Goal: Task Accomplishment & Management: Use online tool/utility

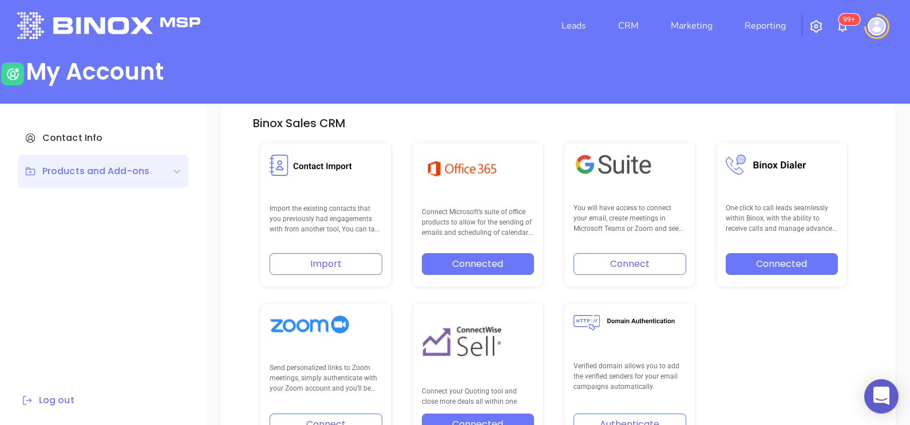
scroll to position [237, 0]
click at [630, 33] on link "CRM" at bounding box center [629, 25] width 30 height 23
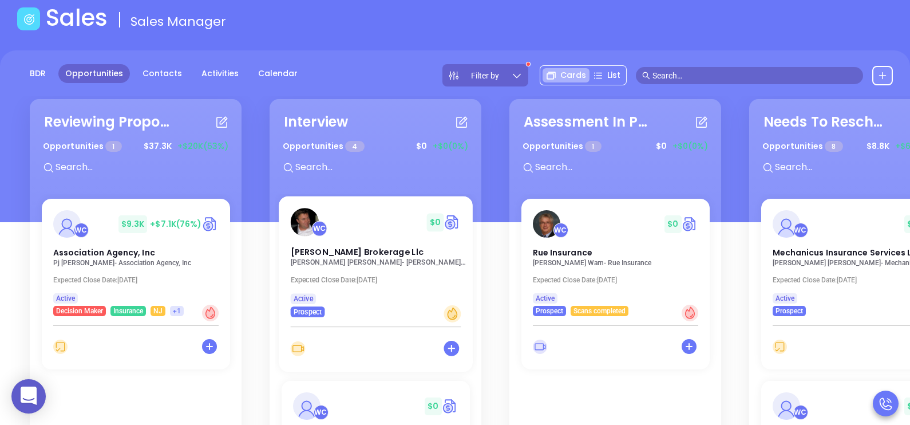
scroll to position [64, 0]
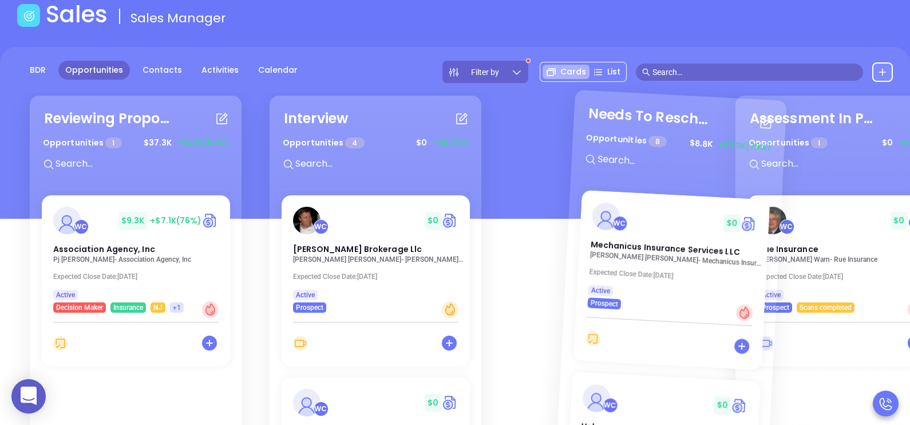
drag, startPoint x: 792, startPoint y: 110, endPoint x: 598, endPoint y: 125, distance: 194.7
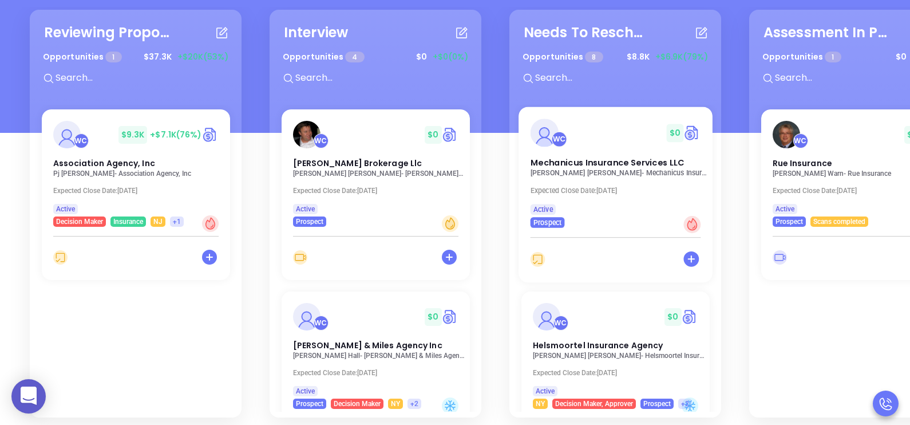
scroll to position [167, 0]
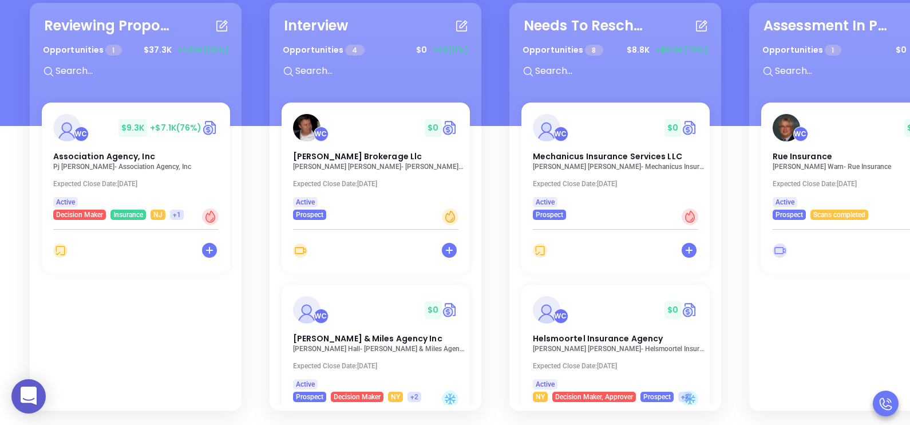
click at [708, 163] on div "WC $ 0 Mechanicus Insurance Services LLC David Schonbrun - Mechanicus Insurance…" at bounding box center [616, 308] width 202 height 412
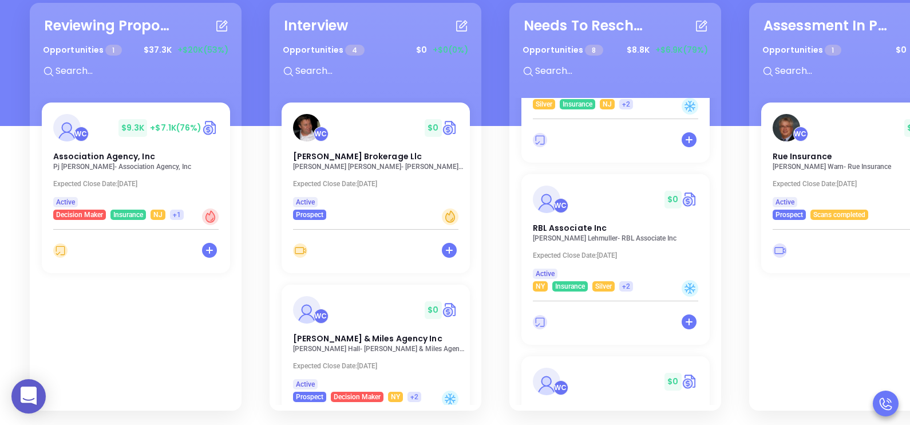
scroll to position [409, 0]
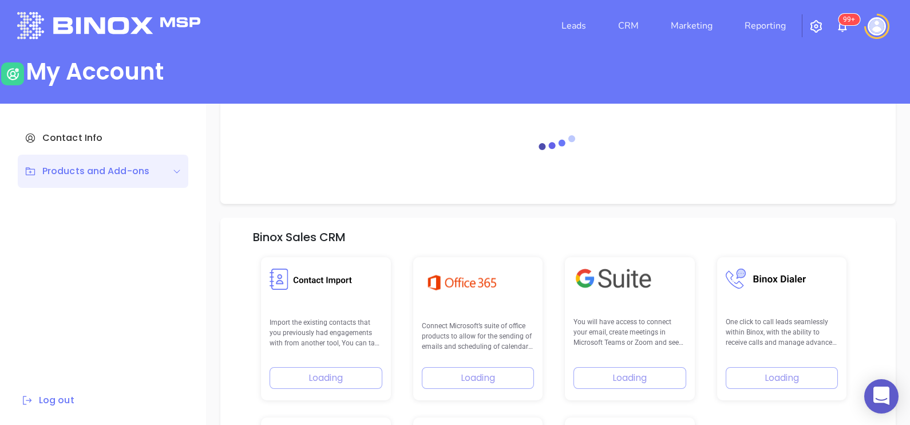
scroll to position [163, 0]
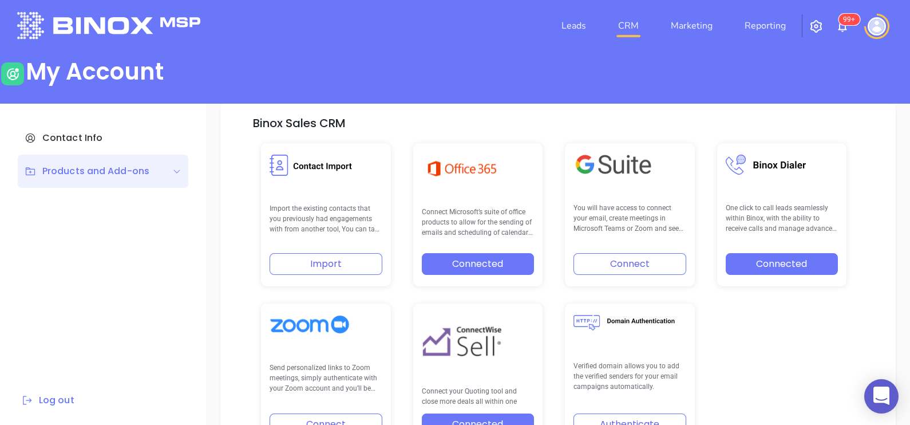
click at [633, 21] on link "CRM" at bounding box center [629, 25] width 30 height 23
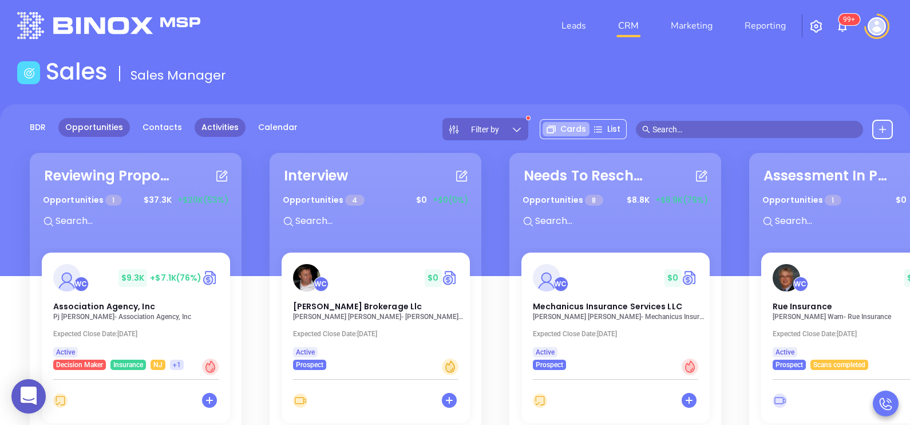
click at [209, 128] on link "Activities" at bounding box center [220, 127] width 51 height 19
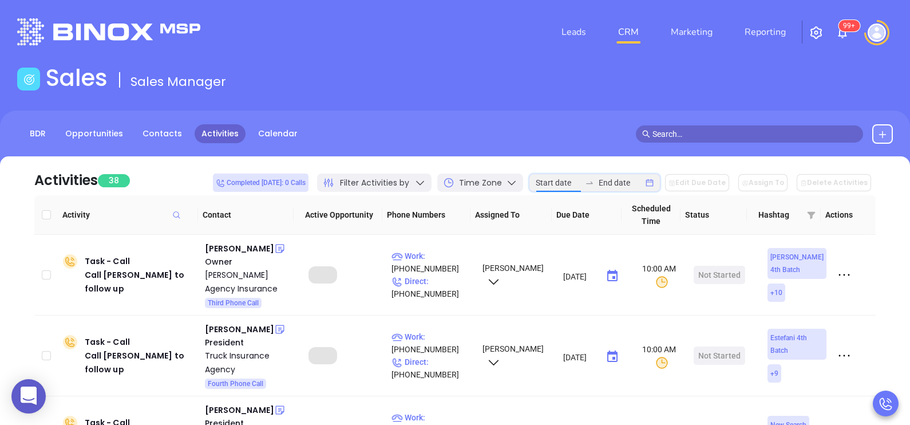
click at [577, 180] on input at bounding box center [558, 182] width 45 height 13
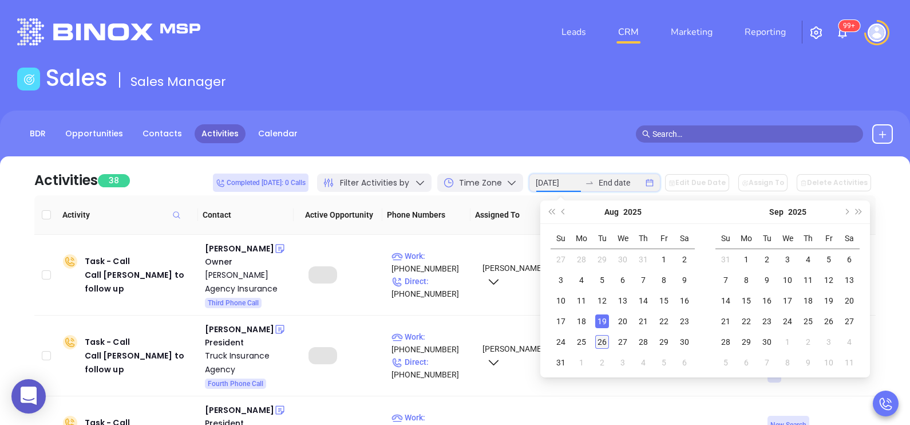
type input "[DATE]"
click at [604, 342] on div "26" at bounding box center [602, 342] width 14 height 14
type input "[DATE]"
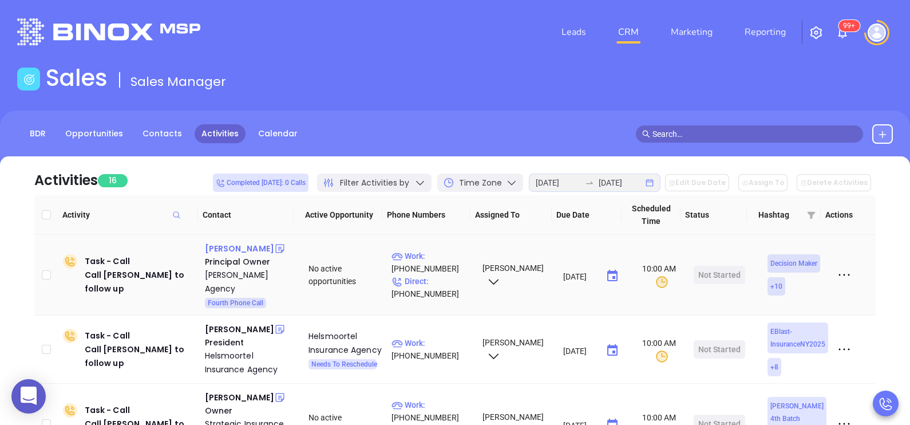
click at [212, 250] on div "[PERSON_NAME]" at bounding box center [239, 249] width 69 height 14
click at [443, 250] on p "Work : [PHONE_NUMBER]" at bounding box center [432, 262] width 81 height 25
type input "[PHONE_NUMBER]"
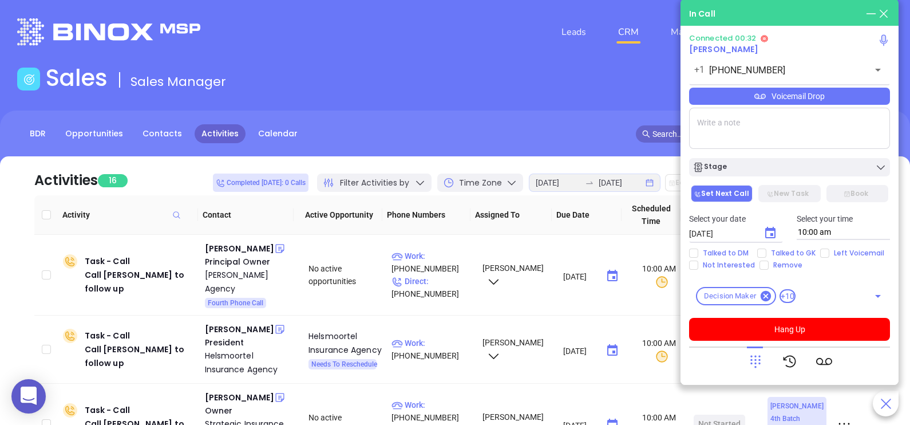
click at [759, 365] on icon at bounding box center [756, 361] width 16 height 16
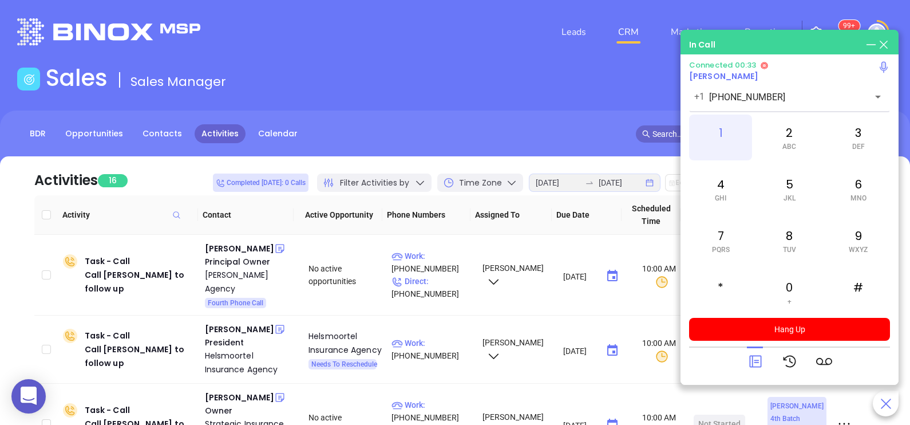
click at [728, 138] on div "1" at bounding box center [720, 138] width 63 height 46
click at [783, 132] on div "2 ABC" at bounding box center [789, 138] width 63 height 46
click at [798, 280] on div "0 +" at bounding box center [789, 292] width 63 height 46
click at [756, 359] on icon at bounding box center [756, 361] width 16 height 16
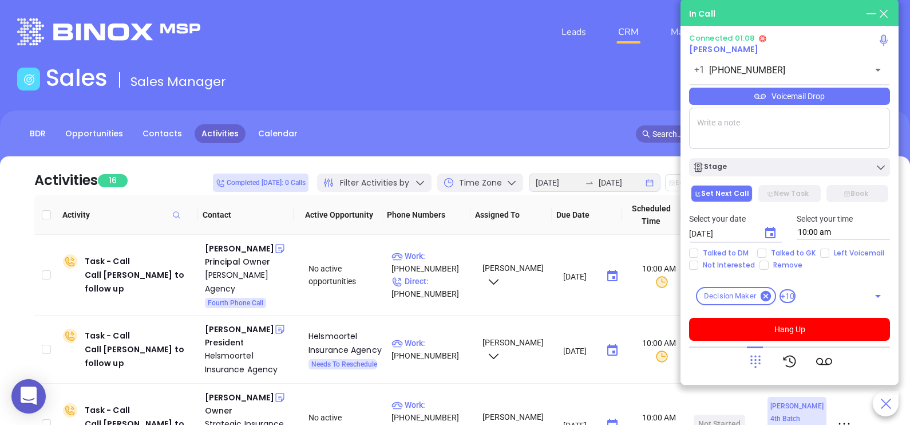
click at [870, 92] on div "Voicemail Drop" at bounding box center [789, 96] width 201 height 17
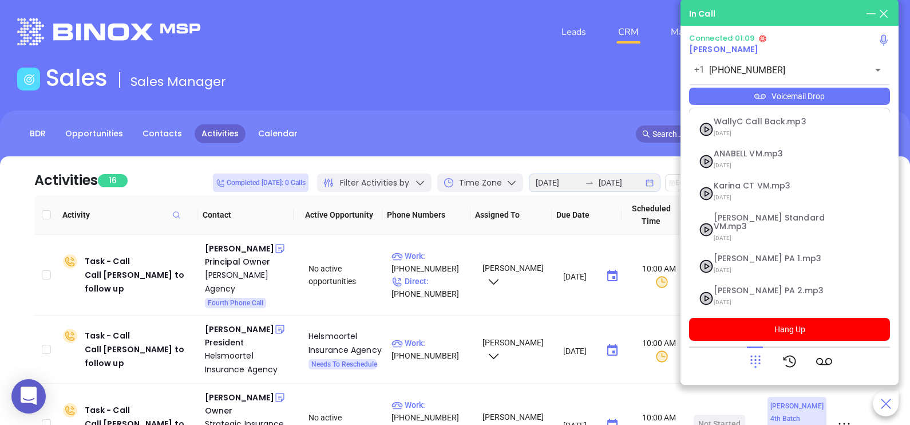
scroll to position [125, 0]
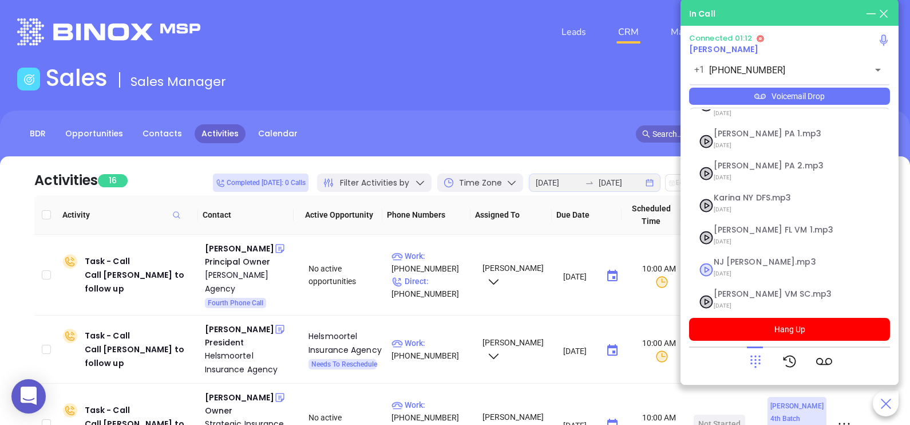
click at [747, 258] on span "NJ [PERSON_NAME].mp3" at bounding box center [776, 262] width 124 height 9
checkbox input "true"
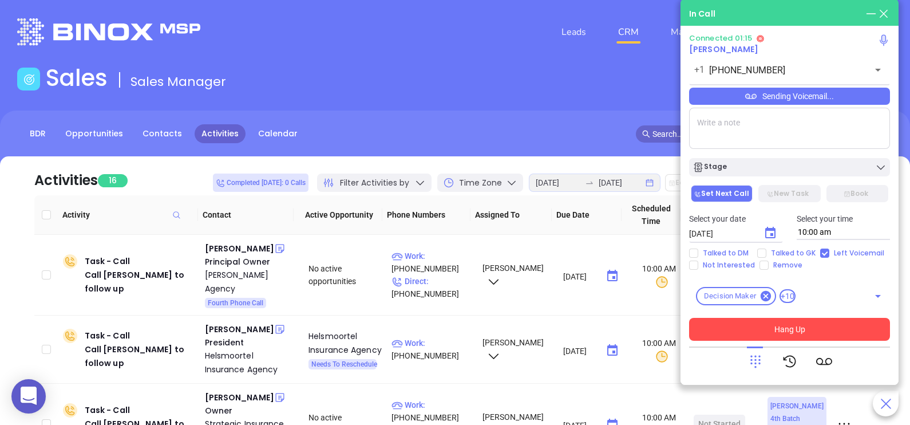
click at [799, 328] on button "Hang Up" at bounding box center [789, 329] width 201 height 23
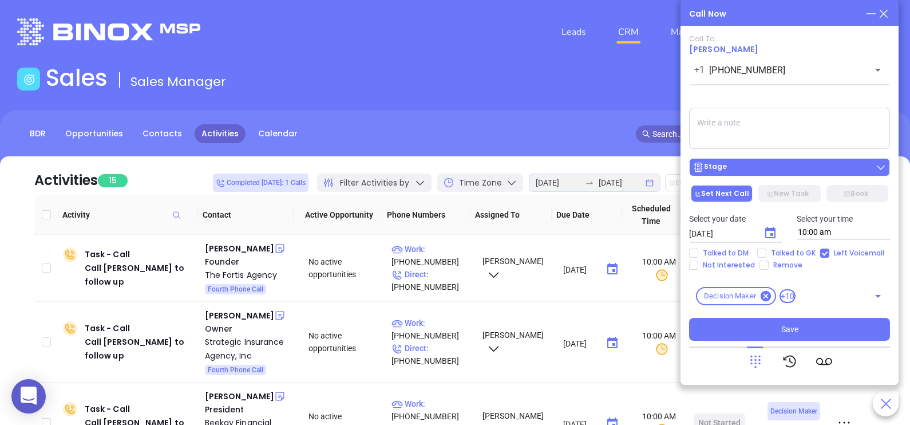
click at [810, 173] on div "Stage" at bounding box center [790, 166] width 194 height 11
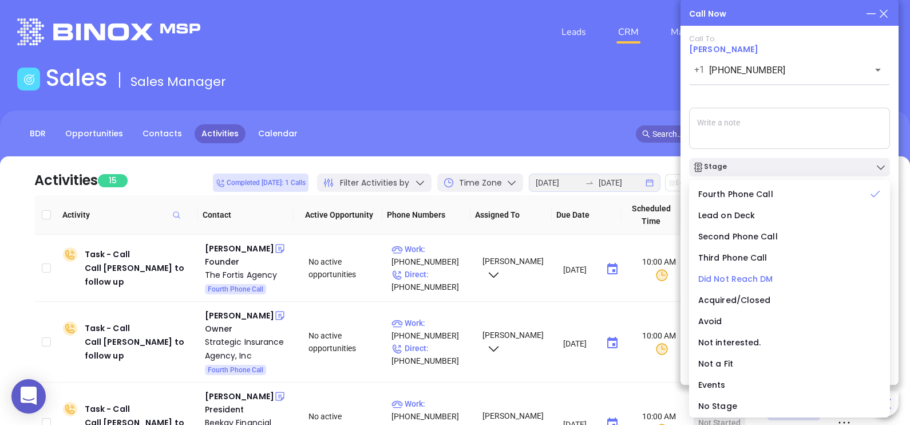
click at [744, 280] on span "Did Not Reach DM" at bounding box center [735, 278] width 75 height 11
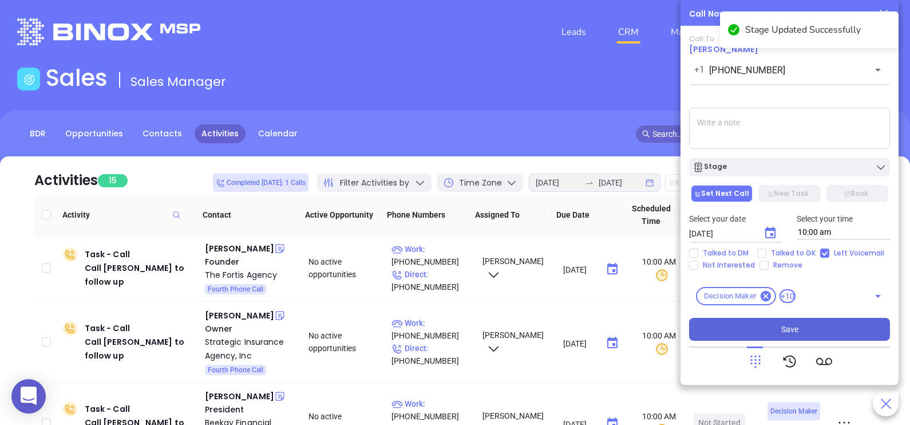
click at [796, 327] on span "Save" at bounding box center [789, 329] width 17 height 13
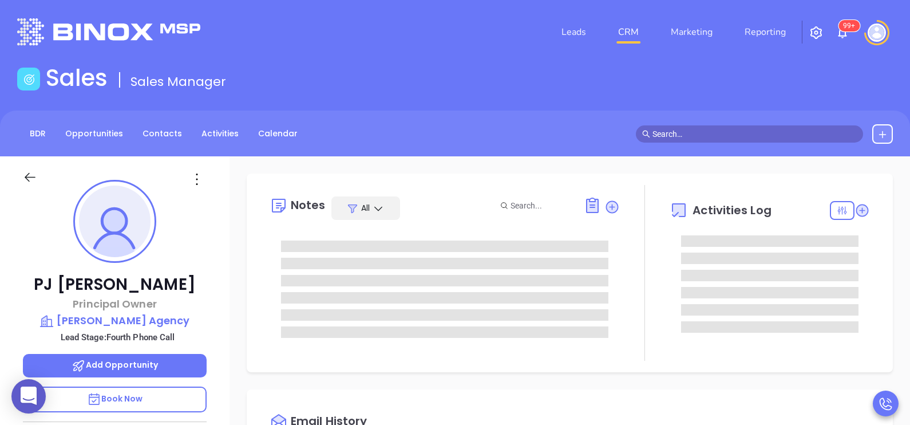
type input "[PERSON_NAME]"
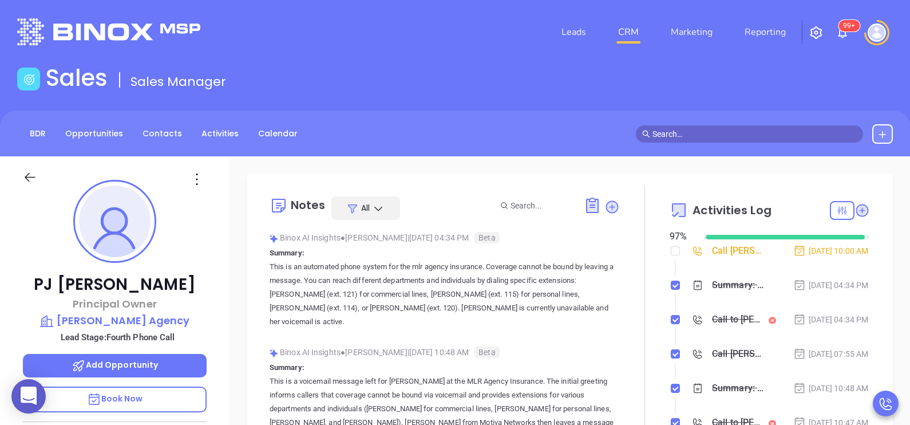
scroll to position [266, 0]
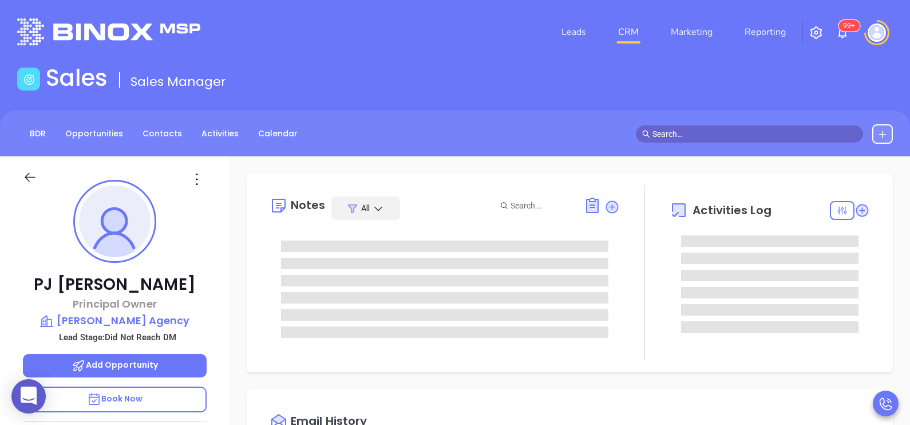
type input "[DATE]"
type input "[PERSON_NAME]"
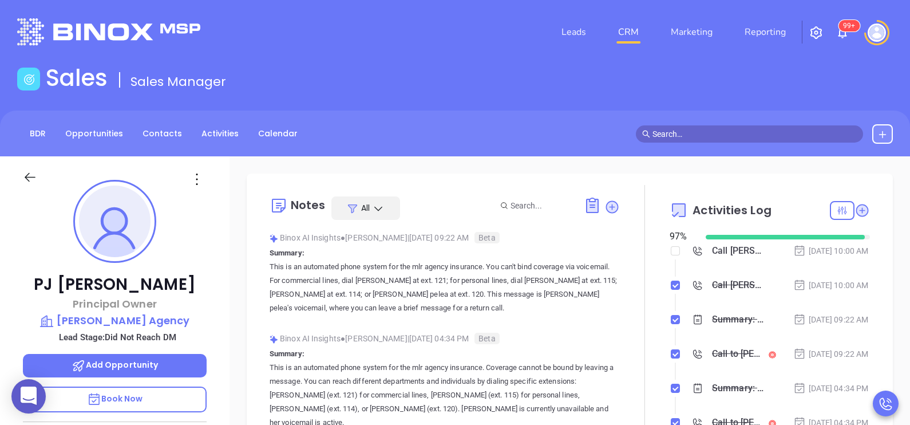
click at [670, 242] on div "97 %" at bounding box center [681, 237] width 22 height 14
click at [671, 252] on input "checkbox" at bounding box center [675, 250] width 9 height 9
checkbox input "true"
